Goal: Information Seeking & Learning: Understand process/instructions

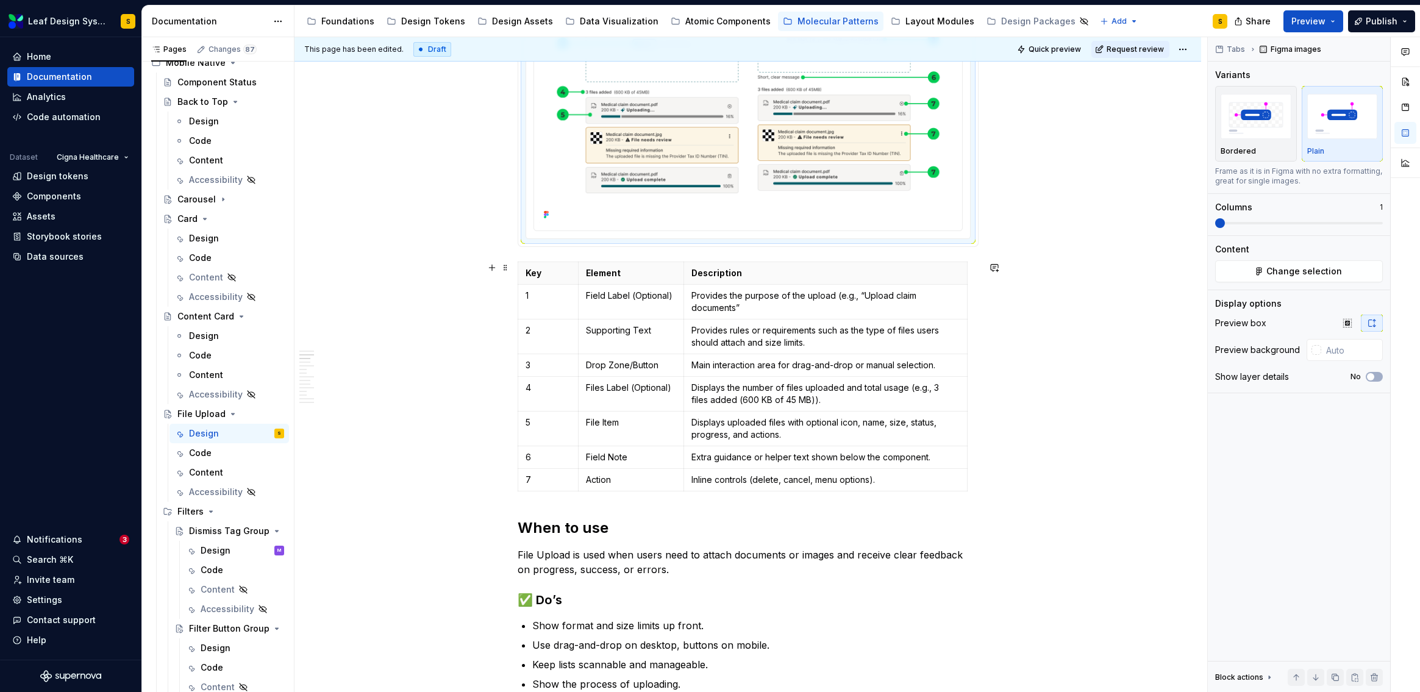
scroll to position [438, 0]
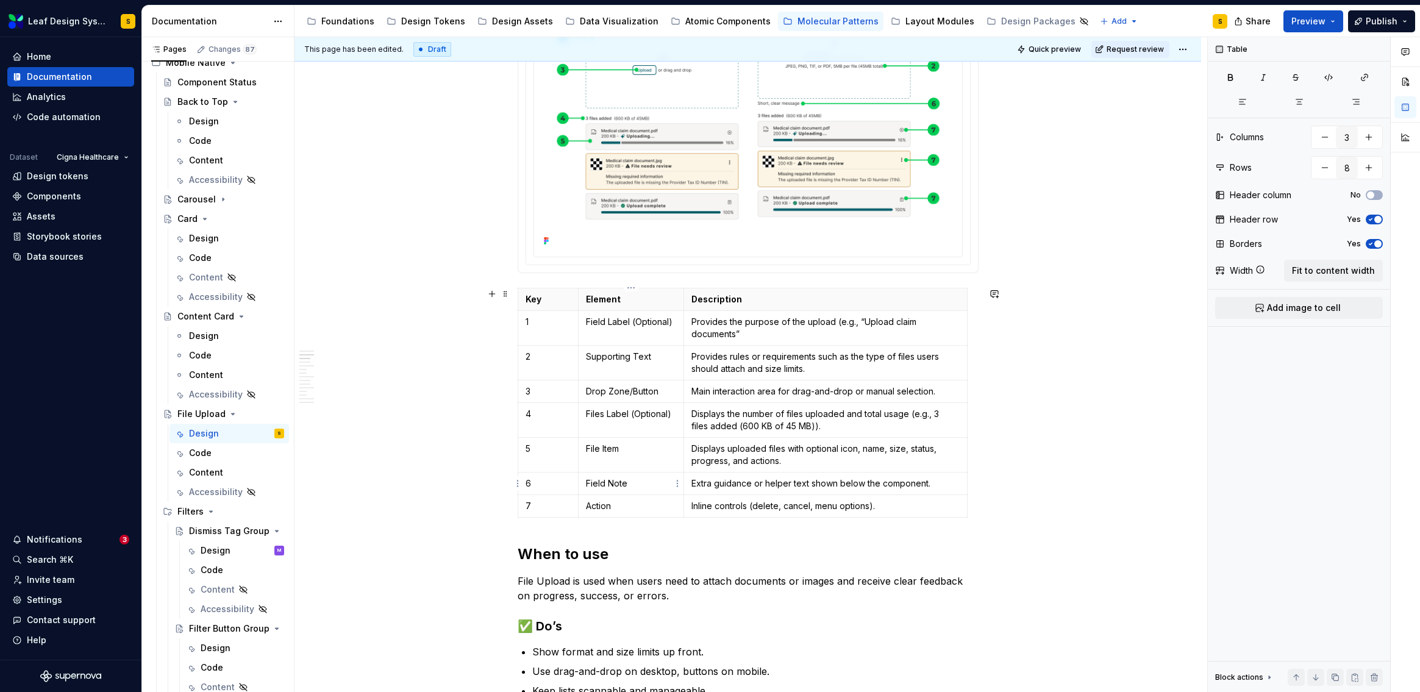
click at [609, 487] on p "Field Note" at bounding box center [631, 483] width 90 height 12
click at [653, 484] on p "Field Note" at bounding box center [631, 483] width 90 height 12
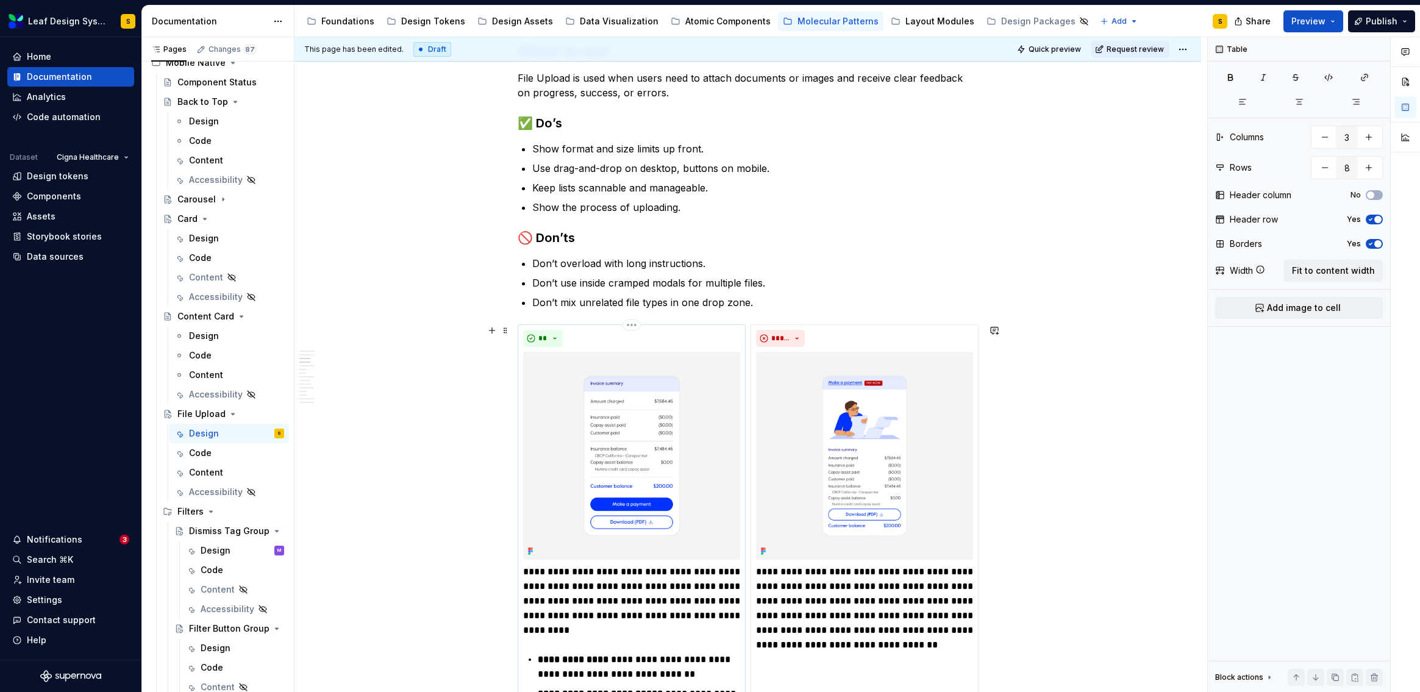
scroll to position [1080, 0]
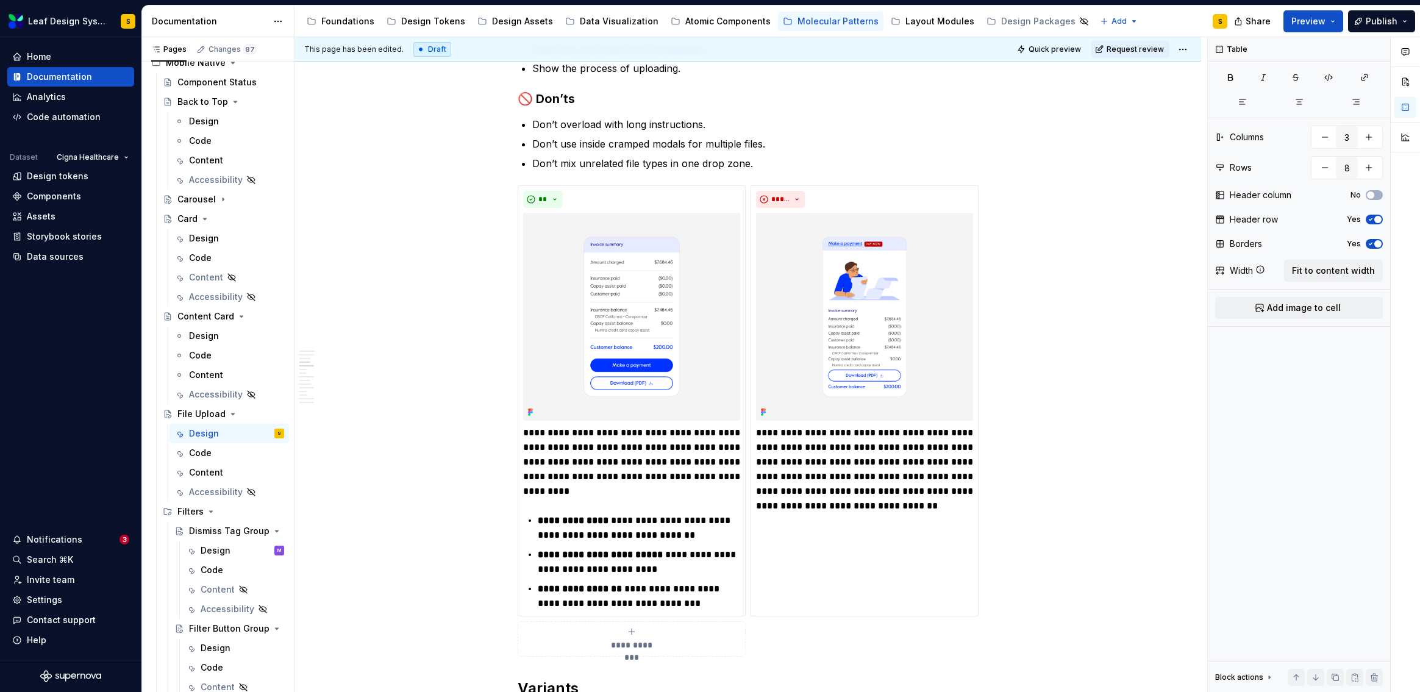
type textarea "*"
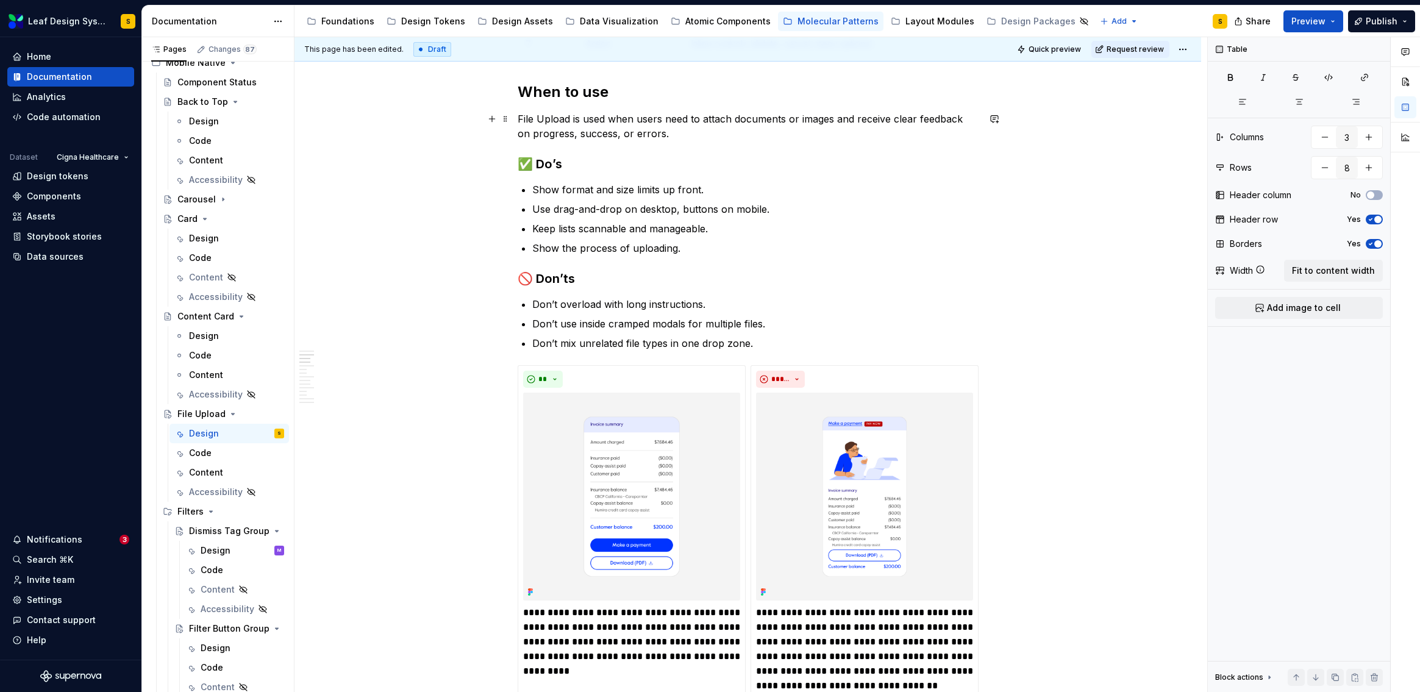
scroll to position [777, 0]
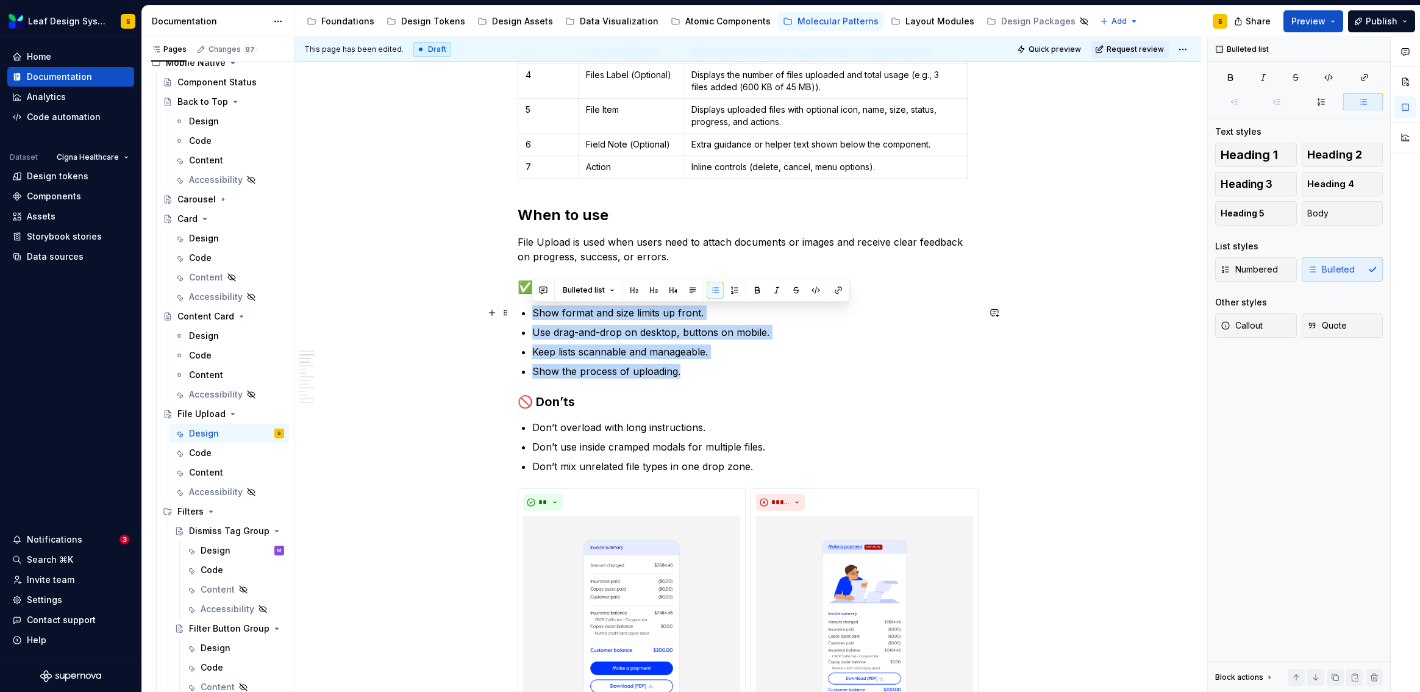
drag, startPoint x: 707, startPoint y: 373, endPoint x: 532, endPoint y: 308, distance: 187.1
click at [532, 308] on ul "Show format and size limits up front. Use drag-and-drop on desktop, buttons on …" at bounding box center [755, 341] width 446 height 73
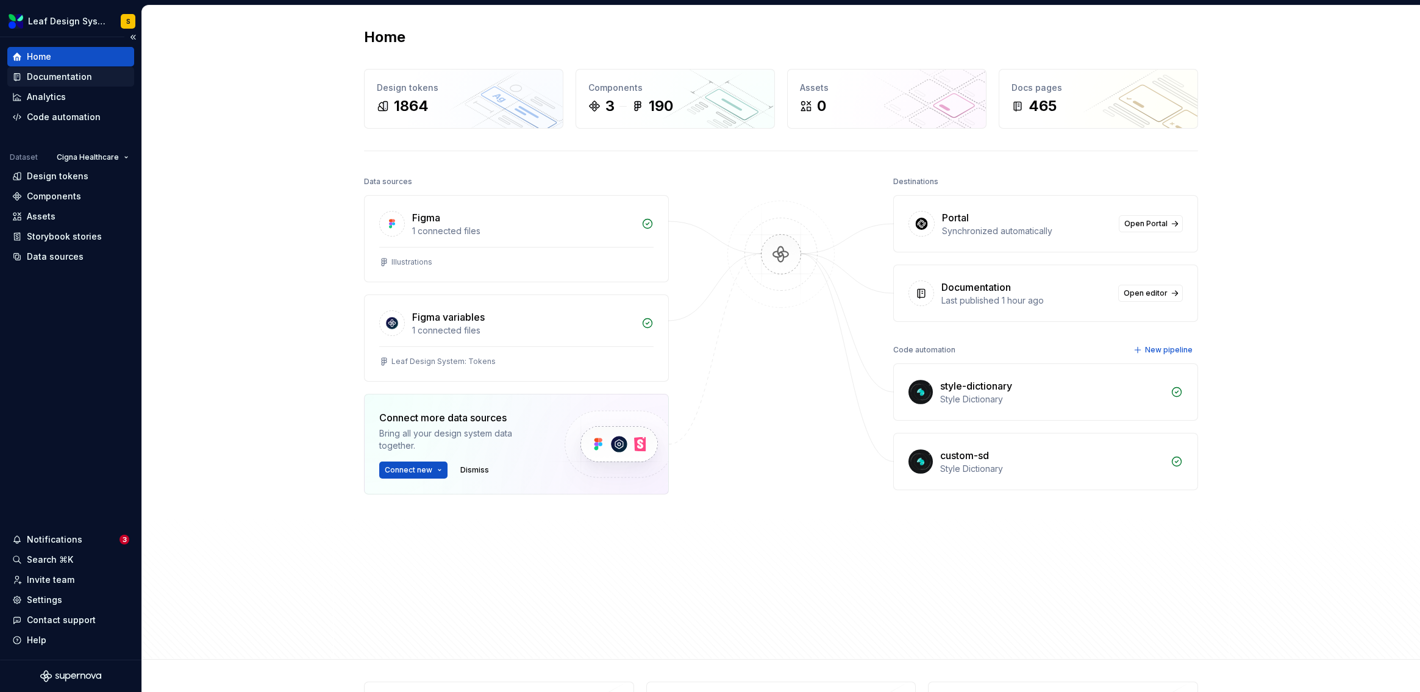
click at [69, 80] on div "Documentation" at bounding box center [59, 77] width 65 height 12
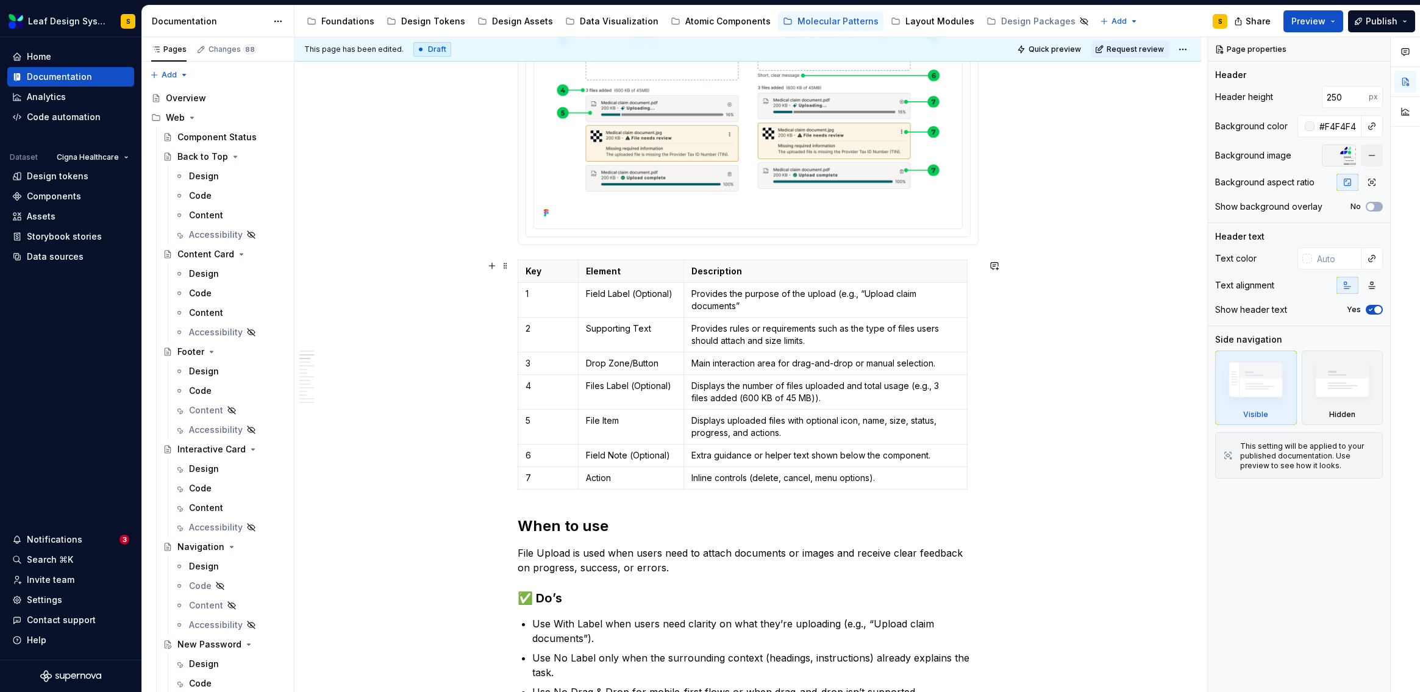
scroll to position [764, 0]
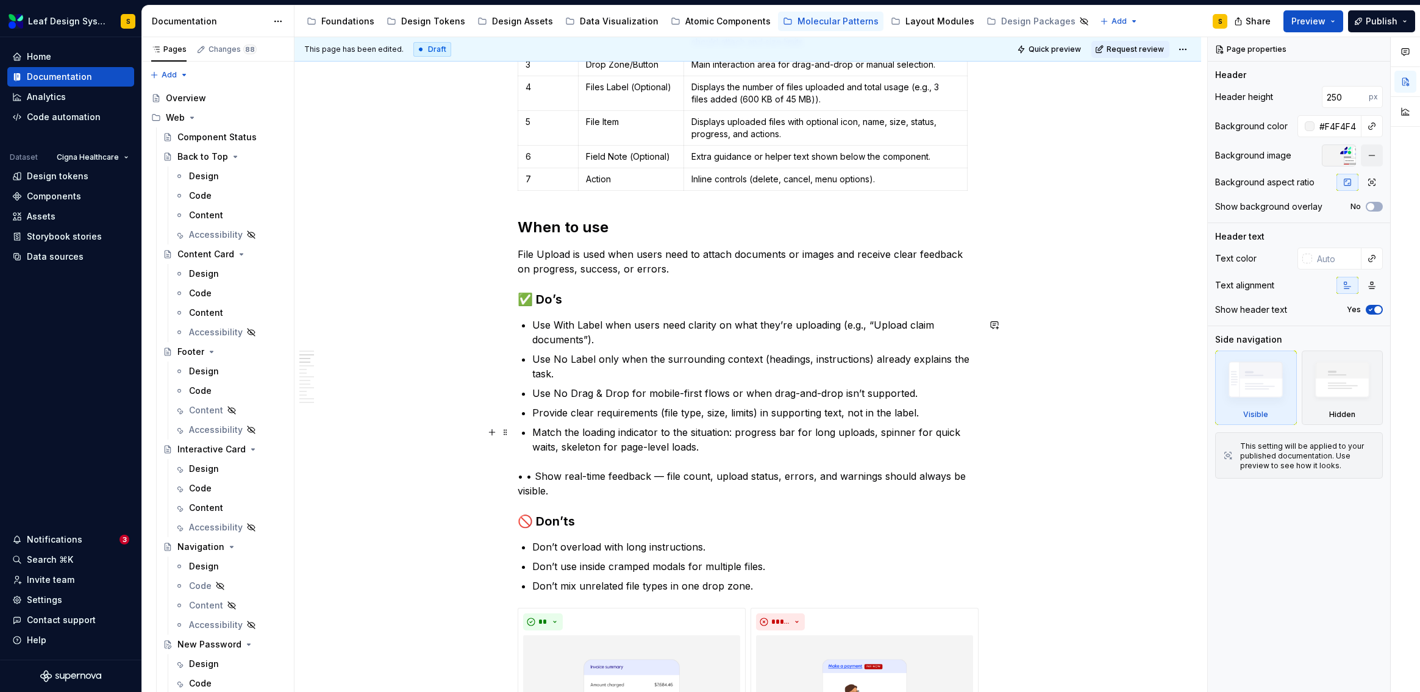
type textarea "*"
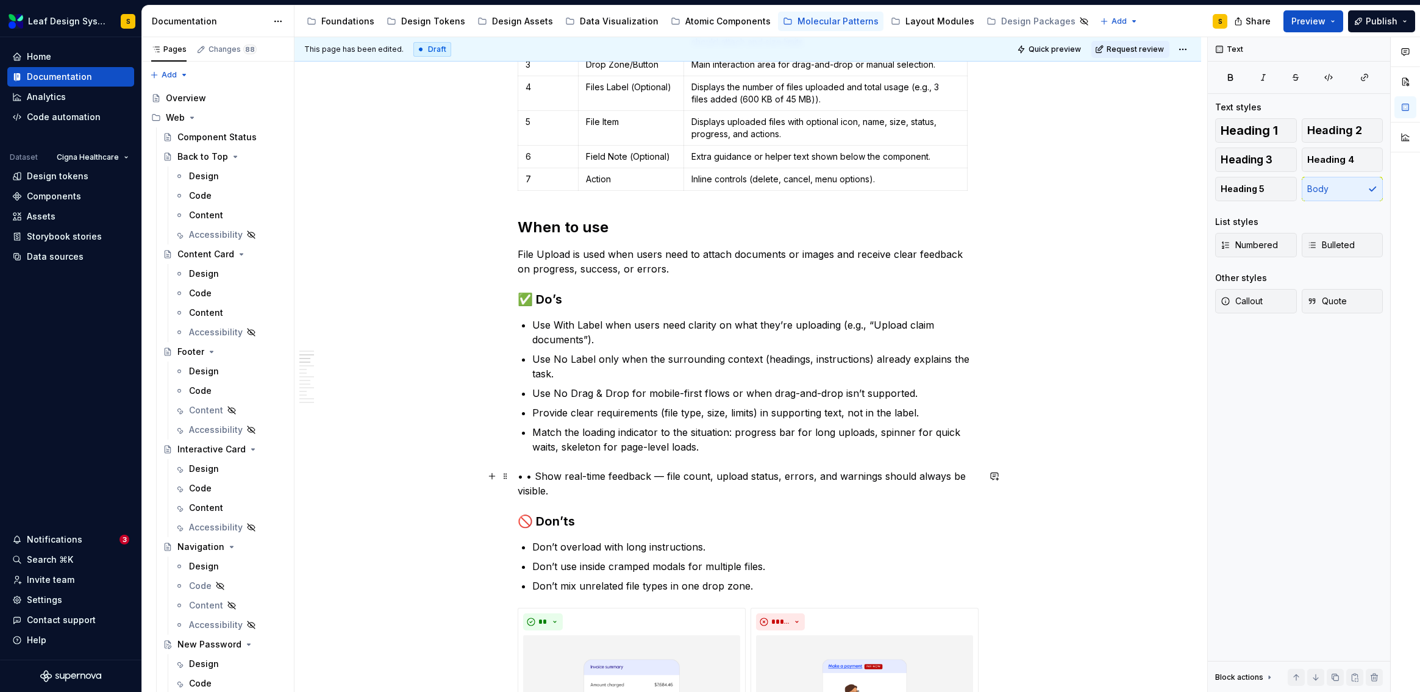
click at [533, 478] on p "• • Show real-time feedback — file count, upload status, errors, and warnings s…" at bounding box center [748, 483] width 461 height 29
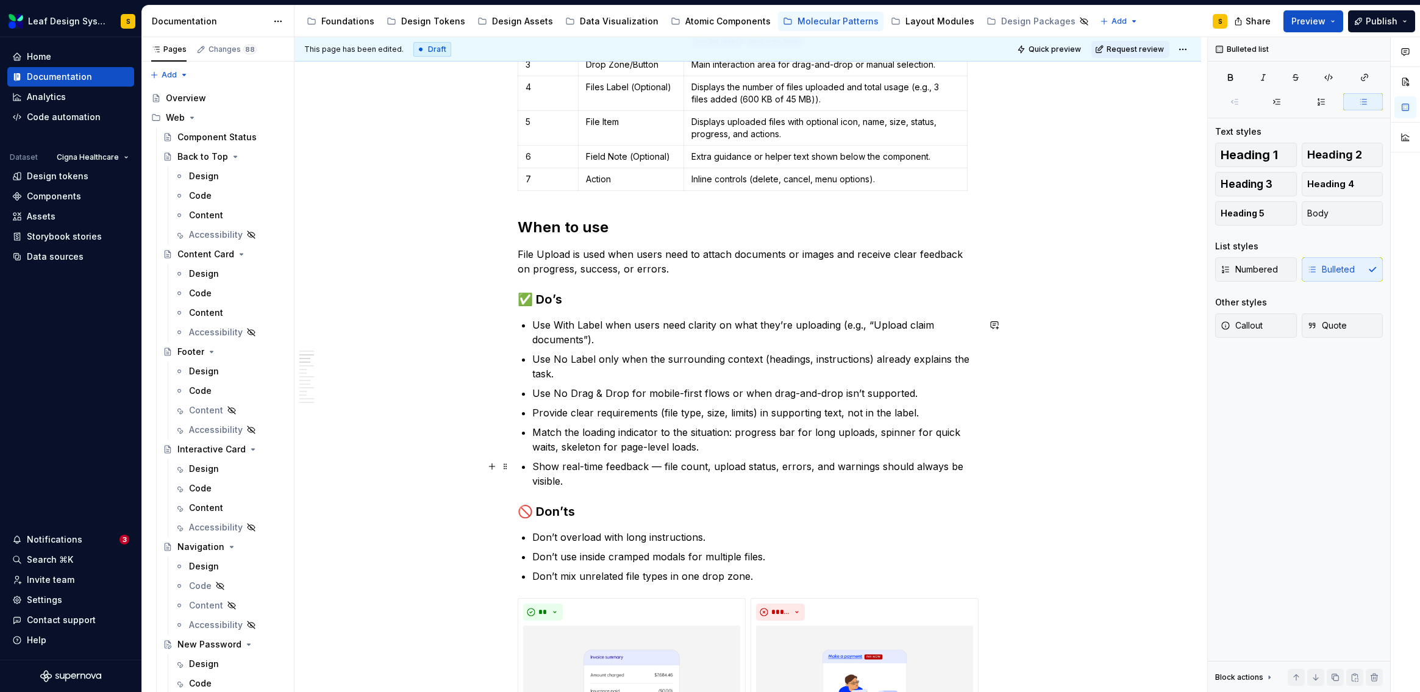
click at [660, 465] on p "Show real-time feedback — file count, upload status, errors, and warnings shoul…" at bounding box center [755, 473] width 446 height 29
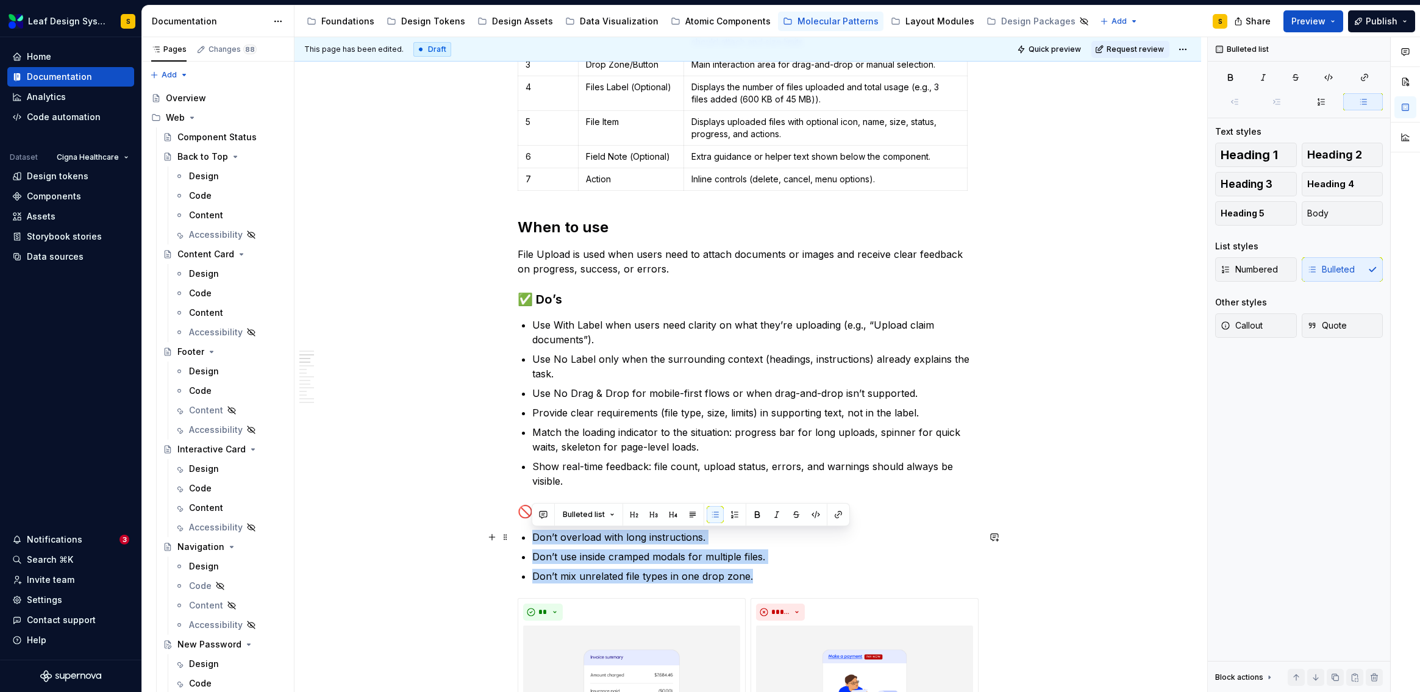
drag, startPoint x: 752, startPoint y: 578, endPoint x: 529, endPoint y: 536, distance: 227.6
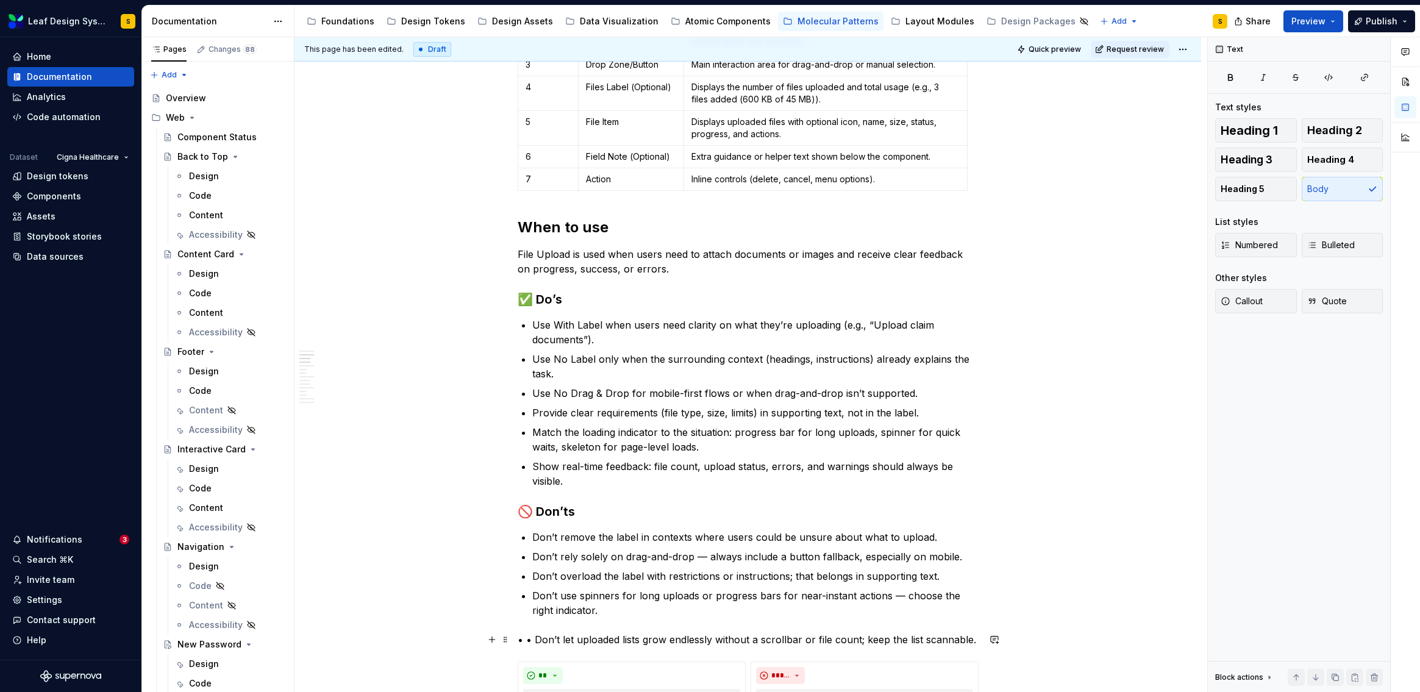
click at [533, 643] on p "• • Don’t let uploaded lists grow endlessly without a scrollbar or file count; …" at bounding box center [748, 639] width 461 height 15
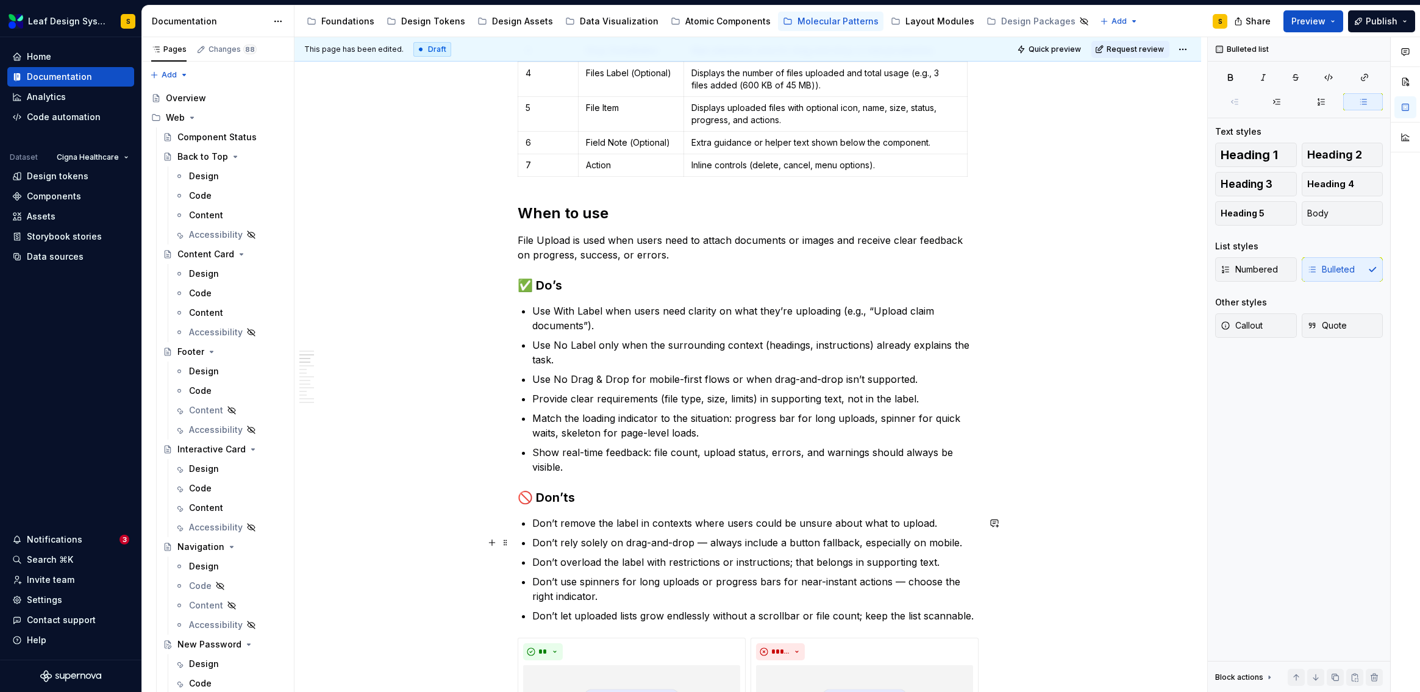
click at [703, 543] on p "Don’t rely solely on drag-and-drop — always include a button fallback, especial…" at bounding box center [755, 542] width 446 height 15
drag, startPoint x: 947, startPoint y: 560, endPoint x: 516, endPoint y: 558, distance: 430.4
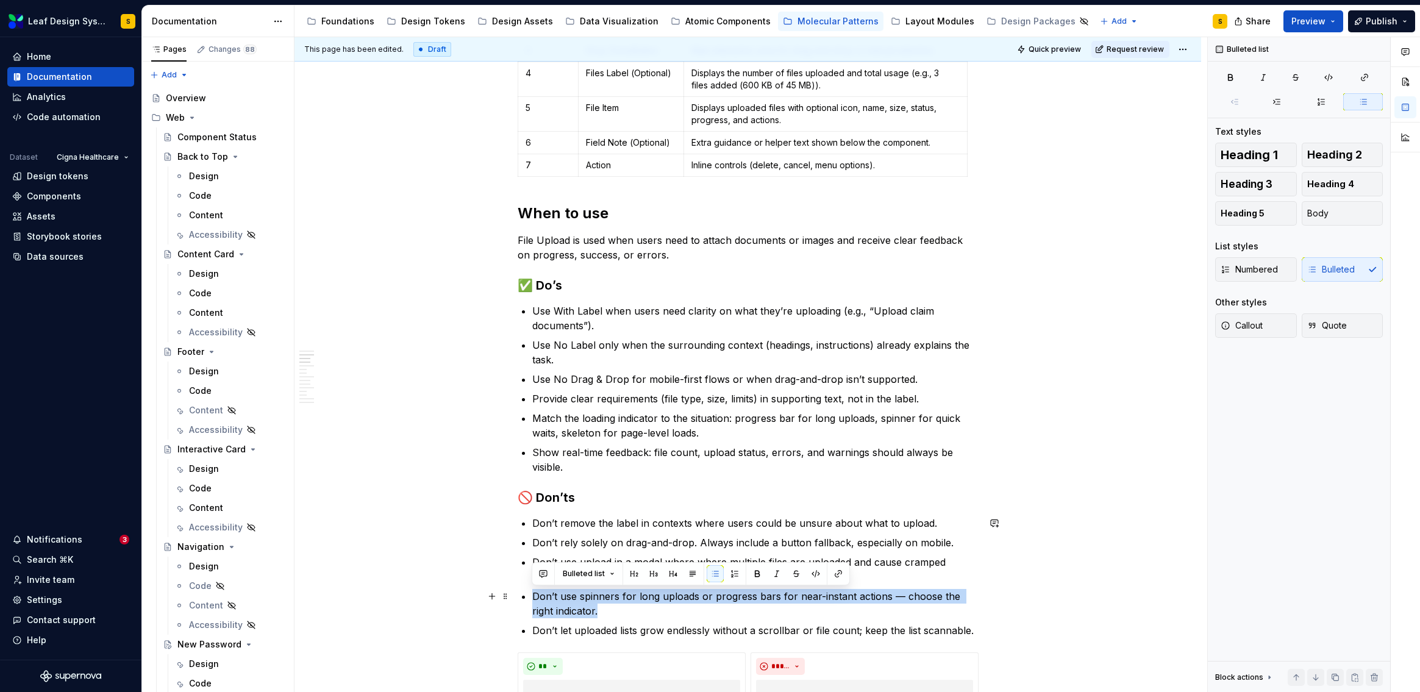
drag, startPoint x: 588, startPoint y: 613, endPoint x: 527, endPoint y: 600, distance: 62.2
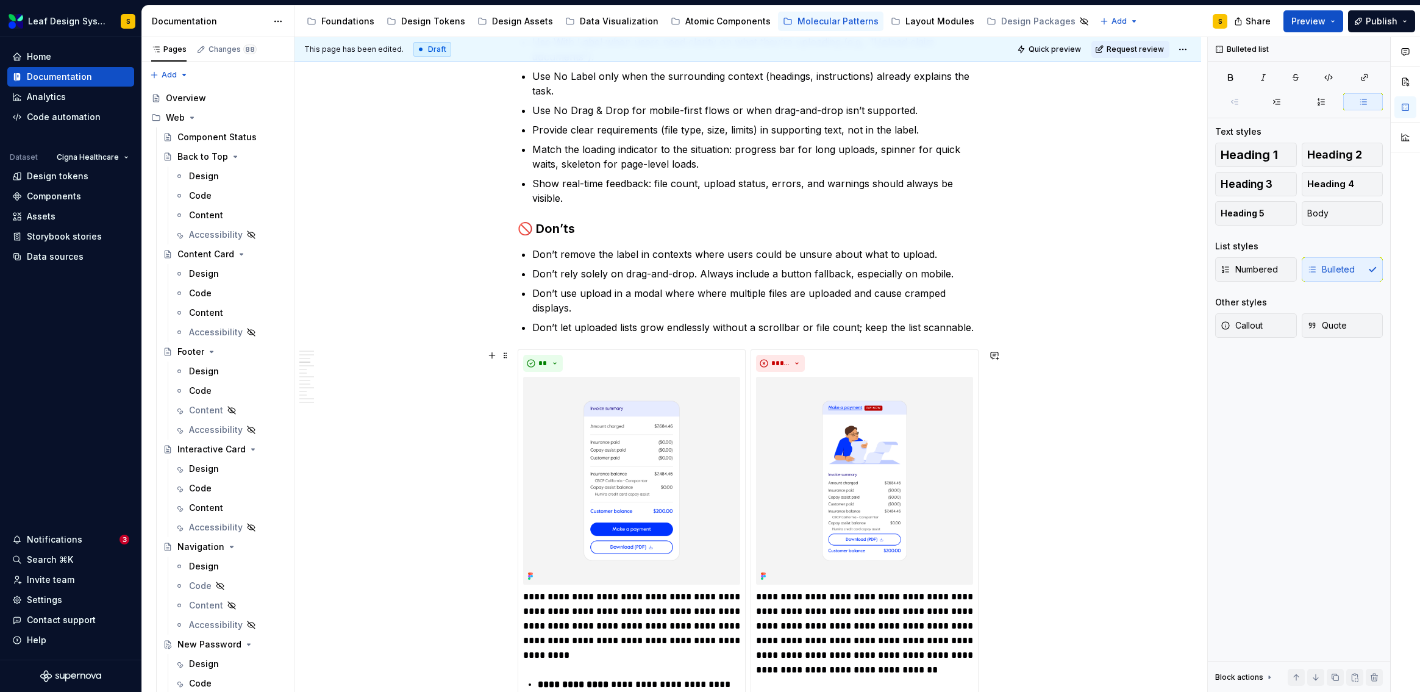
scroll to position [1081, 0]
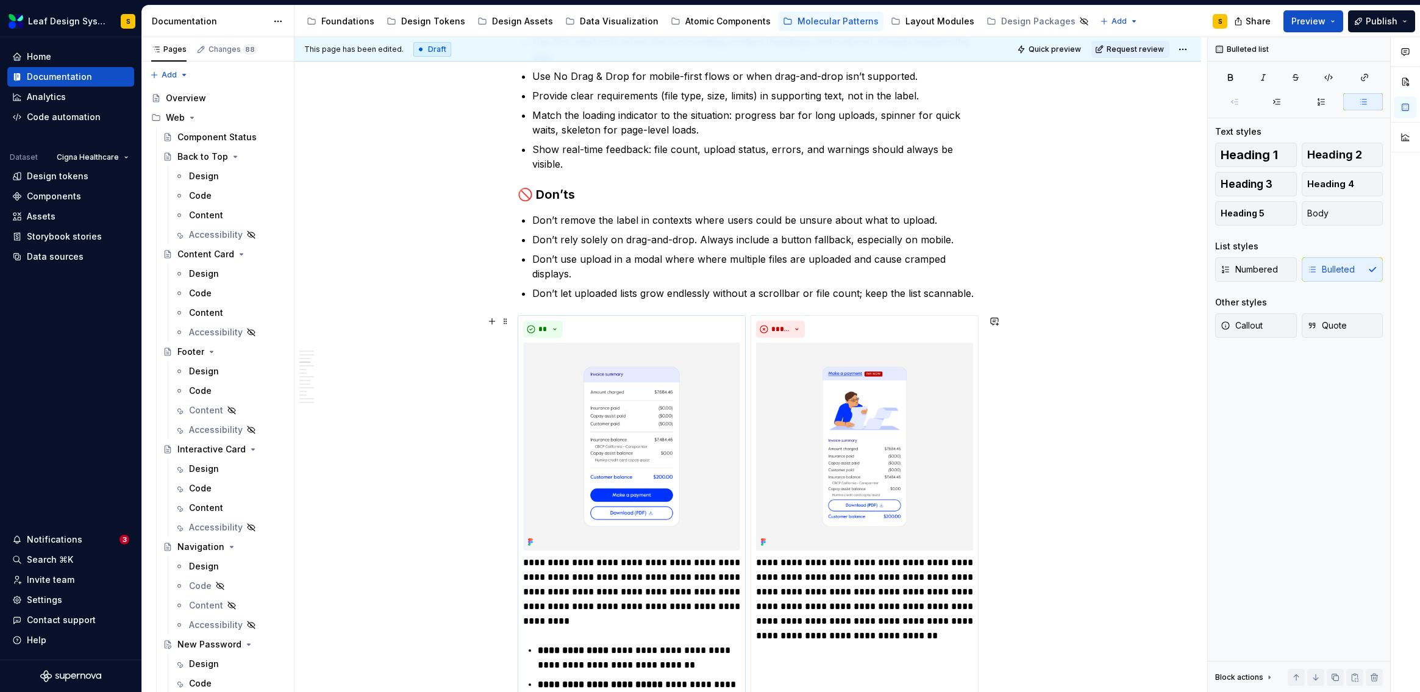
click at [591, 606] on p "**********" at bounding box center [631, 591] width 217 height 73
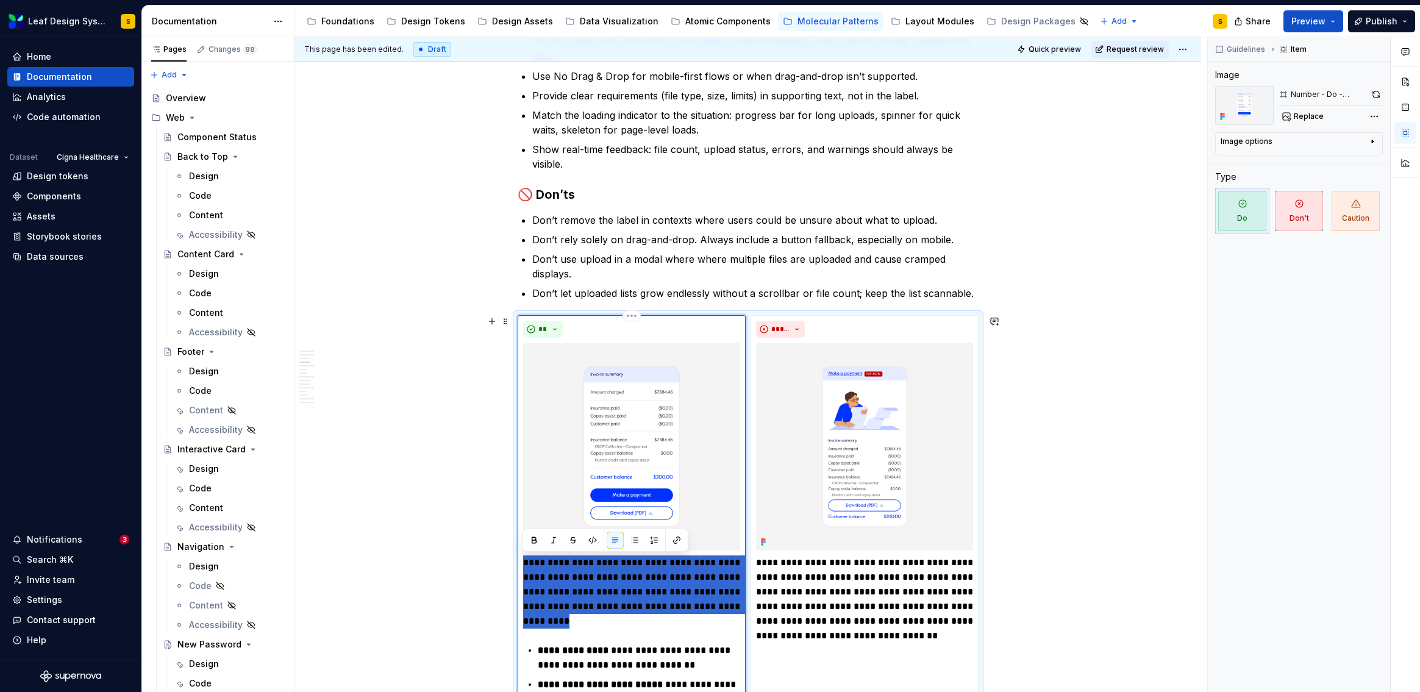
click at [591, 606] on p "**********" at bounding box center [631, 591] width 217 height 73
type textarea "*"
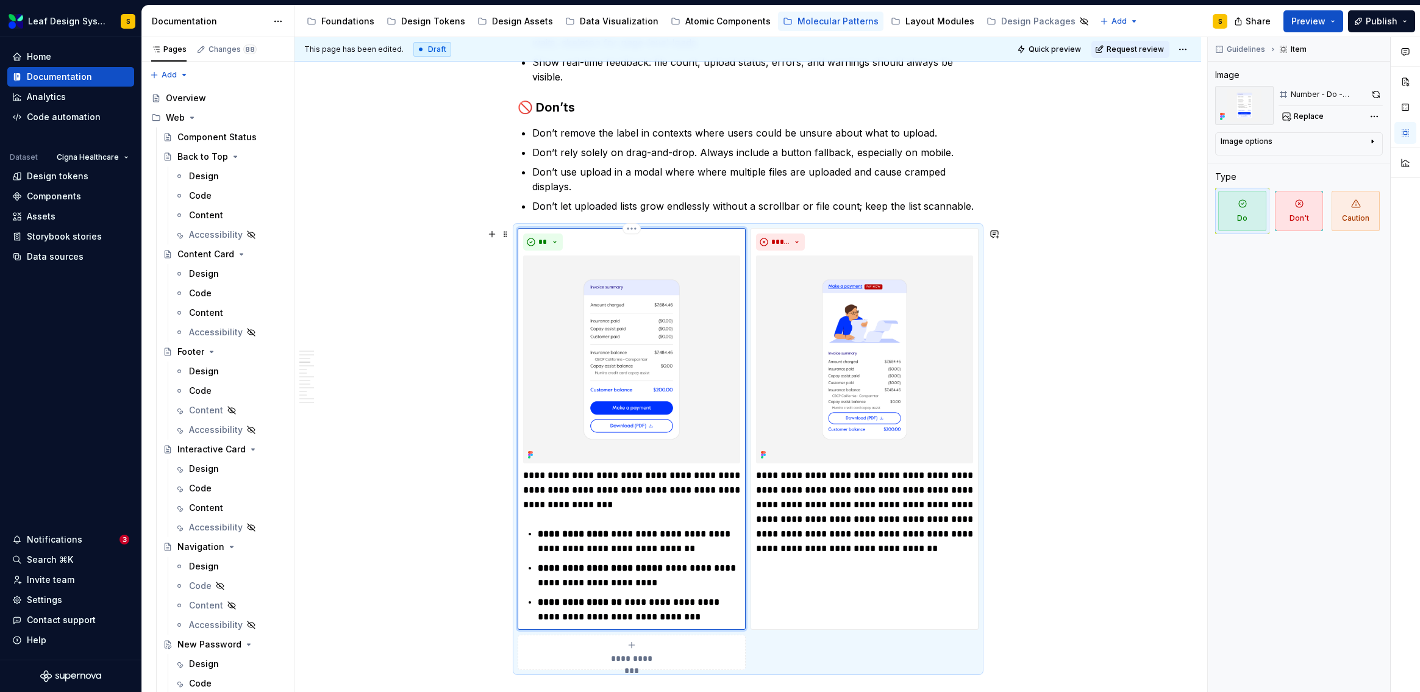
scroll to position [1175, 0]
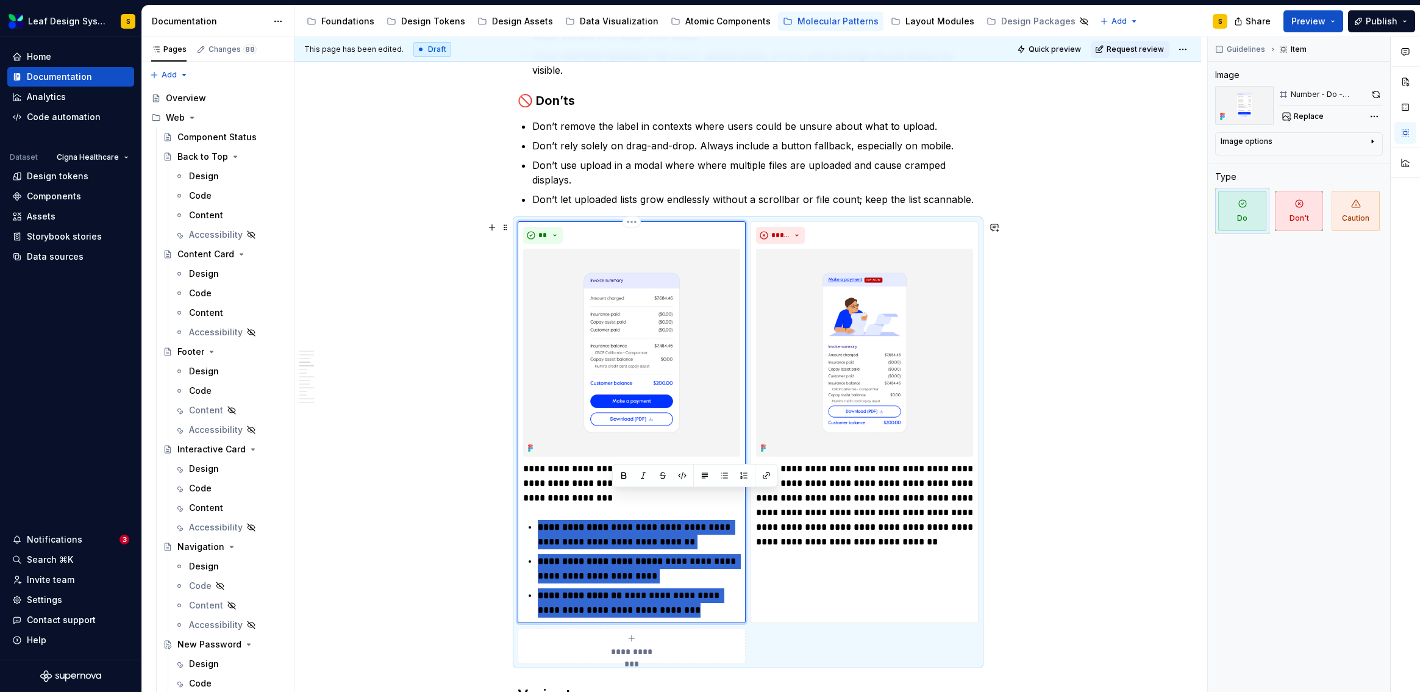
drag, startPoint x: 621, startPoint y: 497, endPoint x: 704, endPoint y: 607, distance: 137.5
click at [704, 607] on div "**********" at bounding box center [631, 539] width 217 height 156
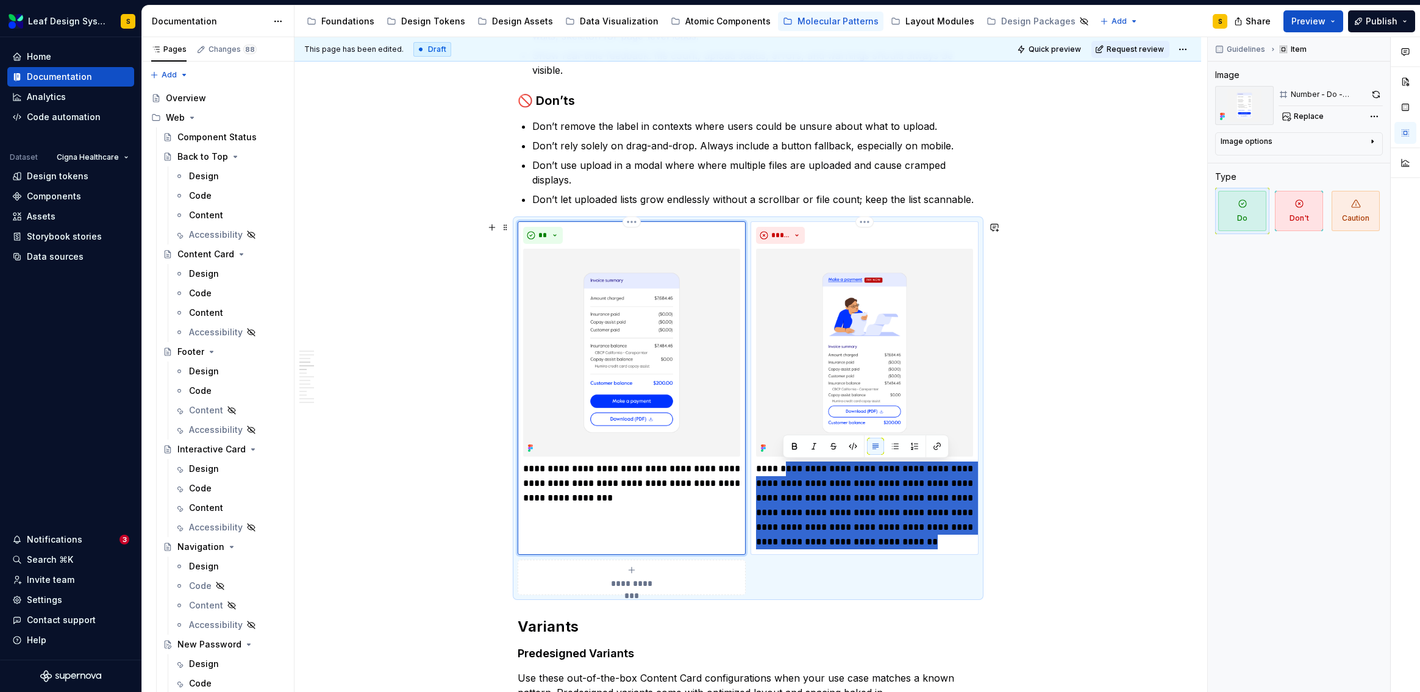
drag, startPoint x: 782, startPoint y: 467, endPoint x: 968, endPoint y: 543, distance: 200.9
click at [968, 543] on p "**********" at bounding box center [864, 505] width 217 height 88
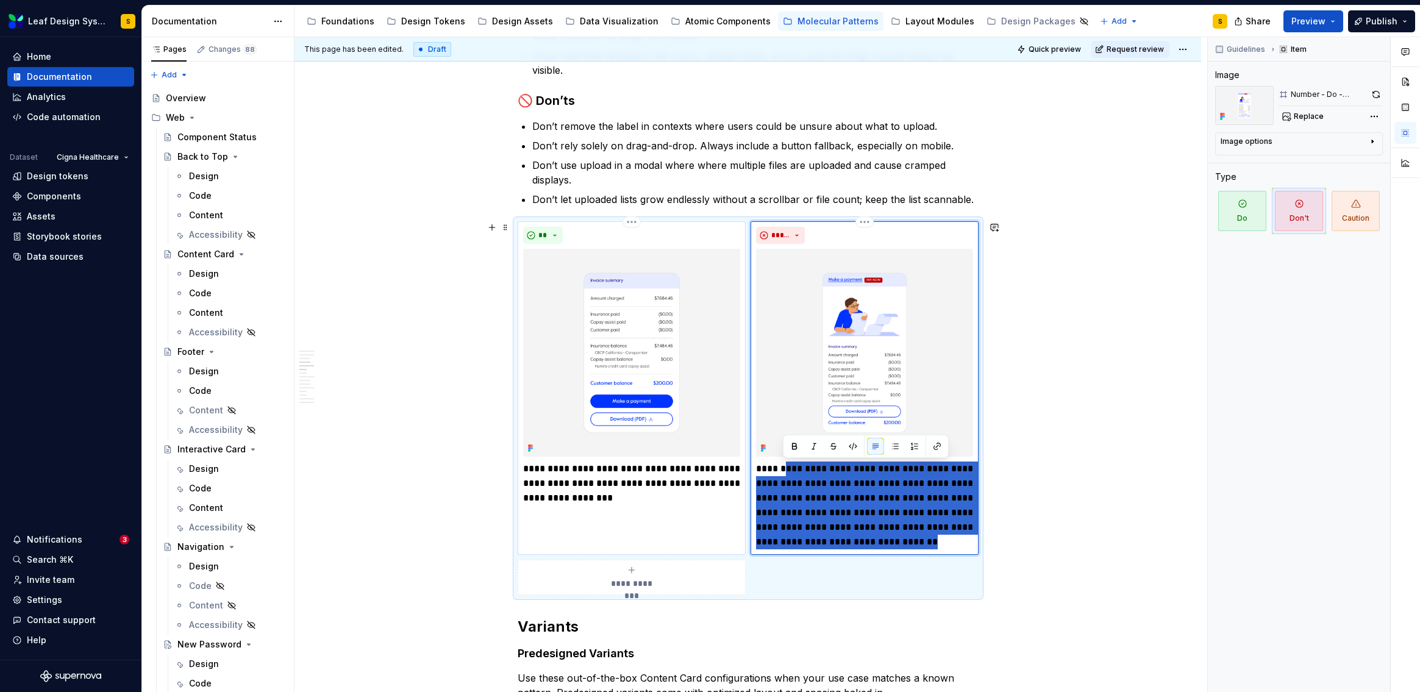
type textarea "*"
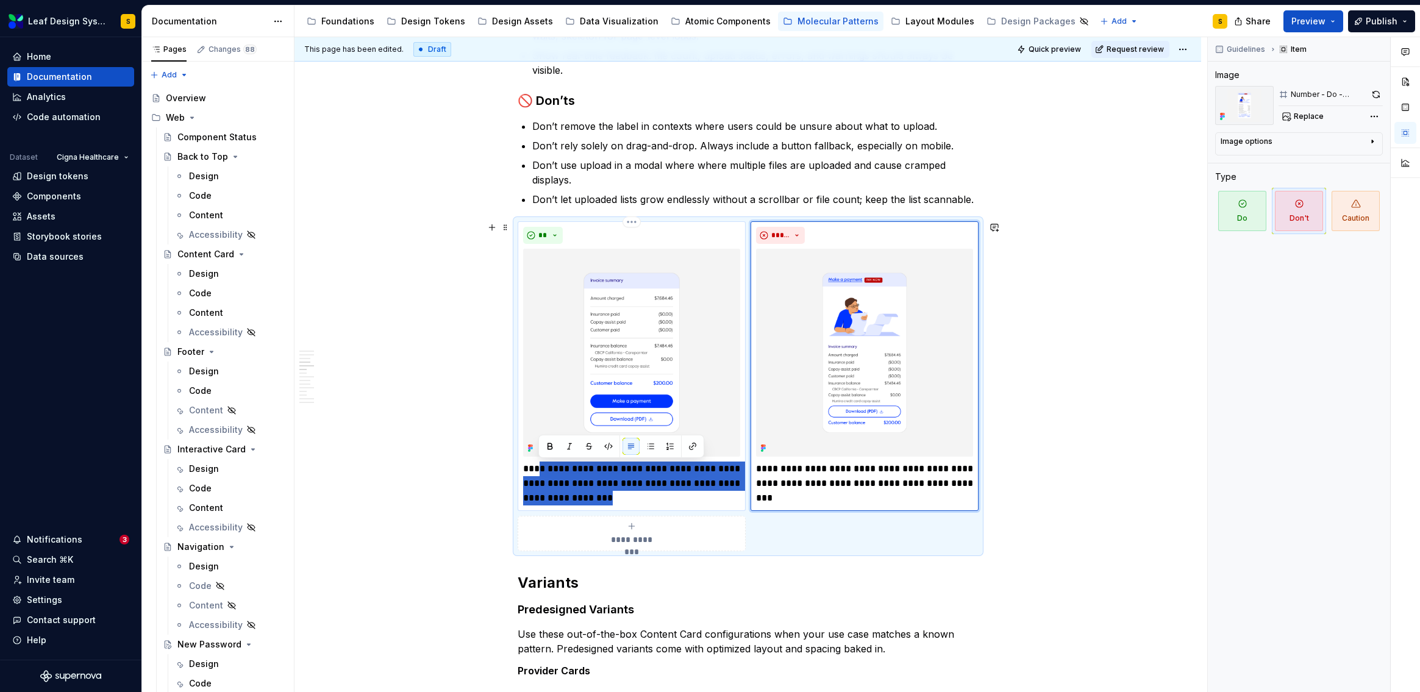
drag, startPoint x: 643, startPoint y: 498, endPoint x: 539, endPoint y: 474, distance: 105.7
click at [539, 474] on p "**********" at bounding box center [631, 483] width 217 height 44
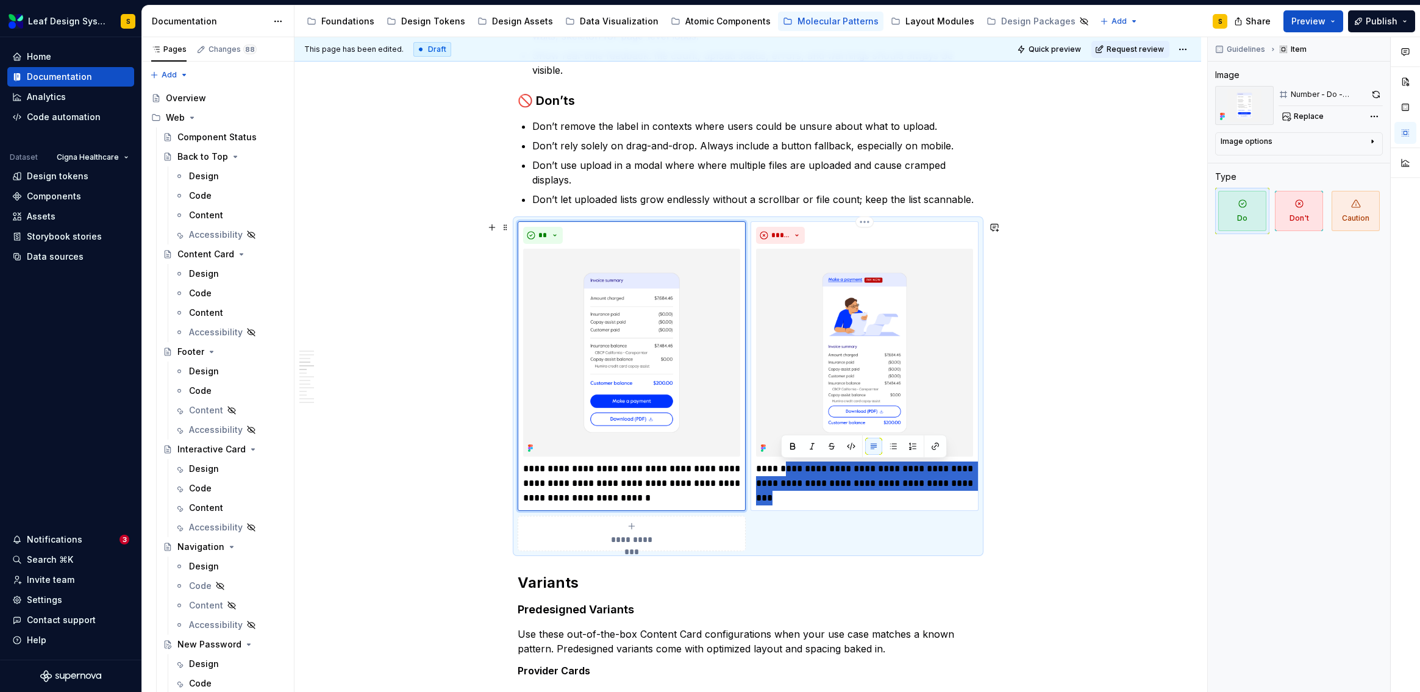
drag, startPoint x: 794, startPoint y: 500, endPoint x: 784, endPoint y: 471, distance: 31.6
click at [784, 471] on p "**********" at bounding box center [864, 483] width 217 height 44
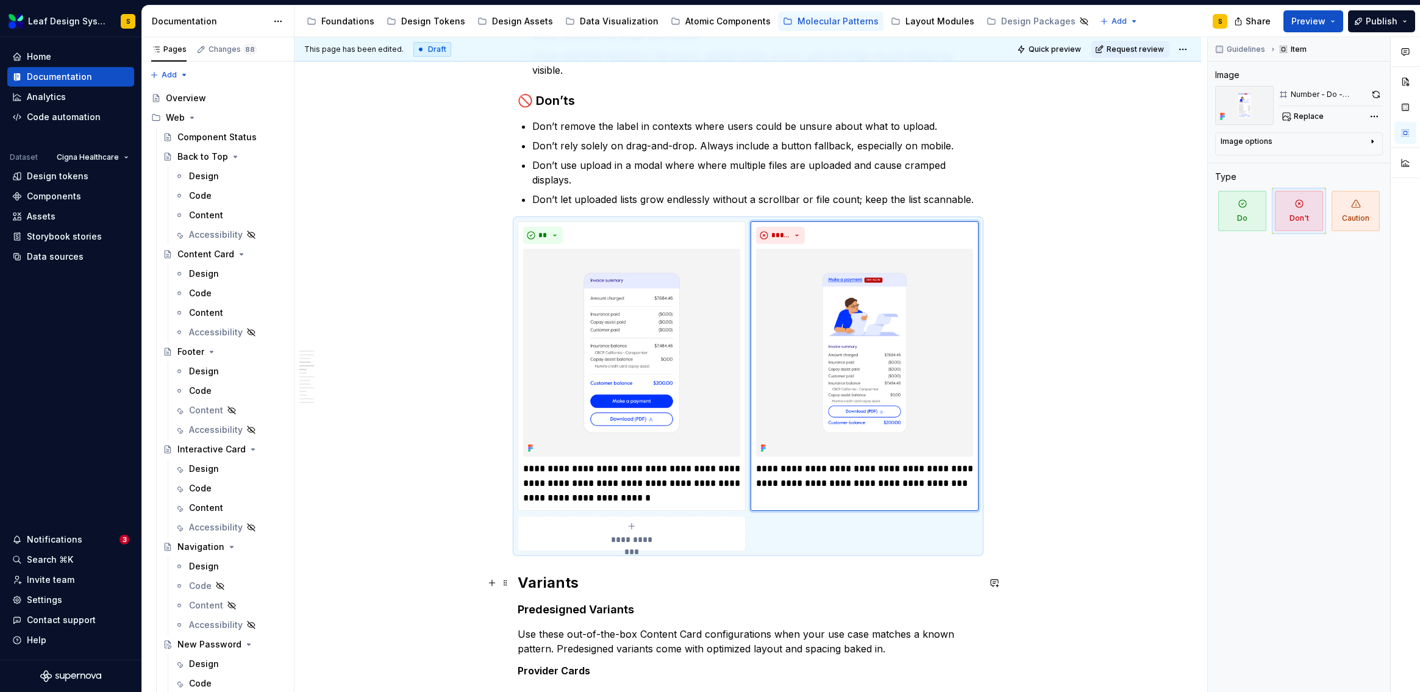
type textarea "*"
